Goal: Information Seeking & Learning: Learn about a topic

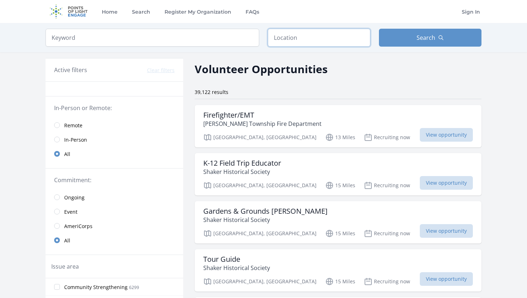
click at [287, 37] on input "text" at bounding box center [319, 38] width 103 height 18
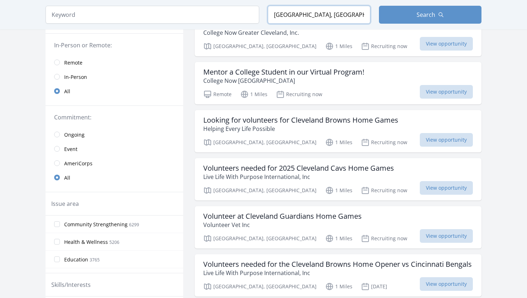
scroll to position [91, 0]
type input "[GEOGRAPHIC_DATA], [GEOGRAPHIC_DATA], [GEOGRAPHIC_DATA]"
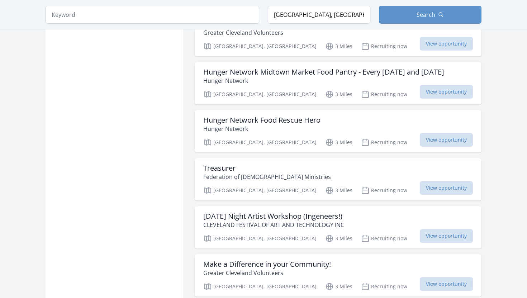
scroll to position [0, 0]
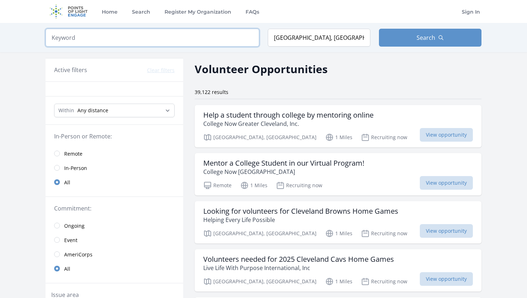
click at [182, 37] on input "search" at bounding box center [153, 38] width 214 height 18
click at [284, 43] on input "[GEOGRAPHIC_DATA], [GEOGRAPHIC_DATA], [GEOGRAPHIC_DATA]" at bounding box center [319, 38] width 103 height 18
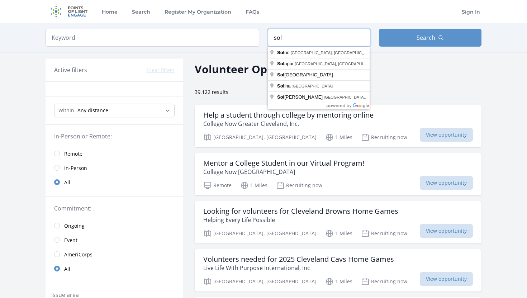
type input "[GEOGRAPHIC_DATA], [GEOGRAPHIC_DATA], [GEOGRAPHIC_DATA]"
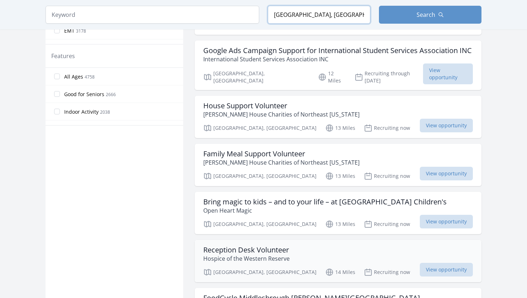
scroll to position [496, 0]
